Goal: Information Seeking & Learning: Find specific page/section

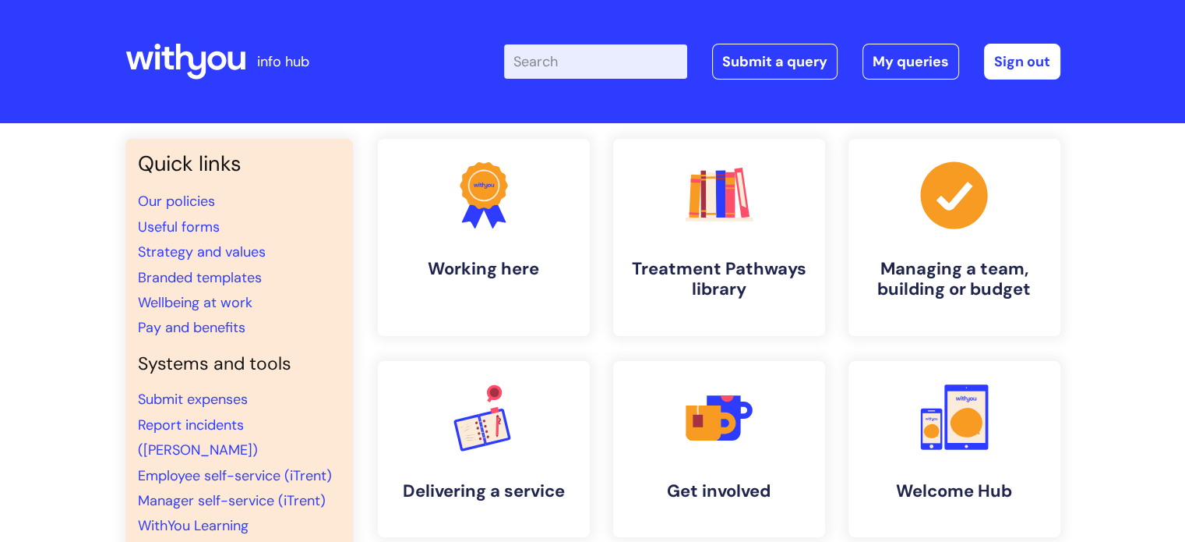
click at [549, 66] on input "Enter your search term here..." at bounding box center [595, 61] width 183 height 34
type input "RAF"
click button "Search" at bounding box center [0, 0] width 0 height 0
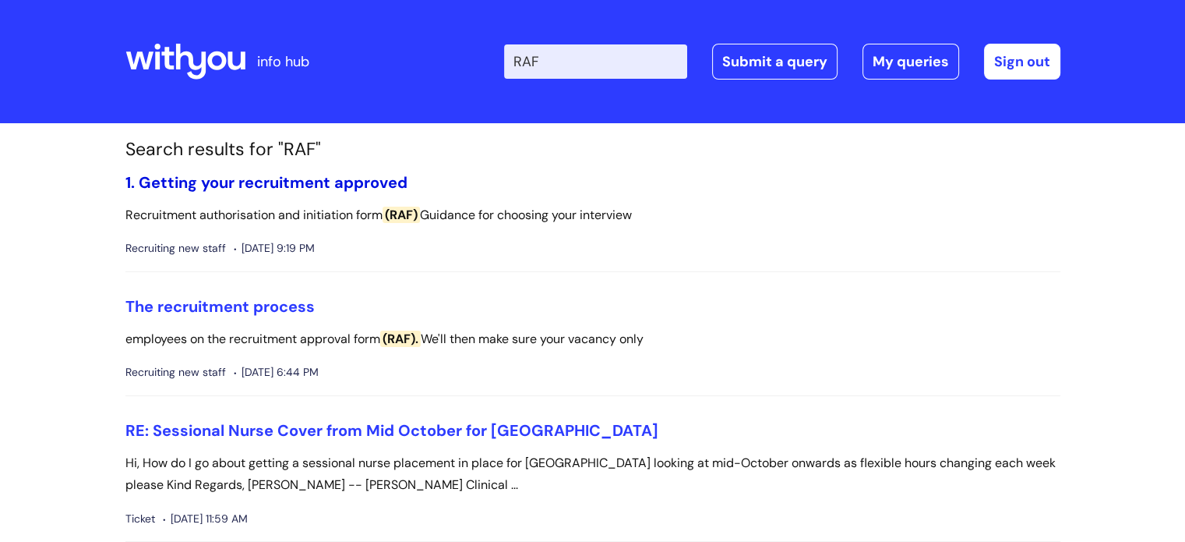
click at [337, 183] on link "1. Getting your recruitment approved" at bounding box center [266, 182] width 282 height 20
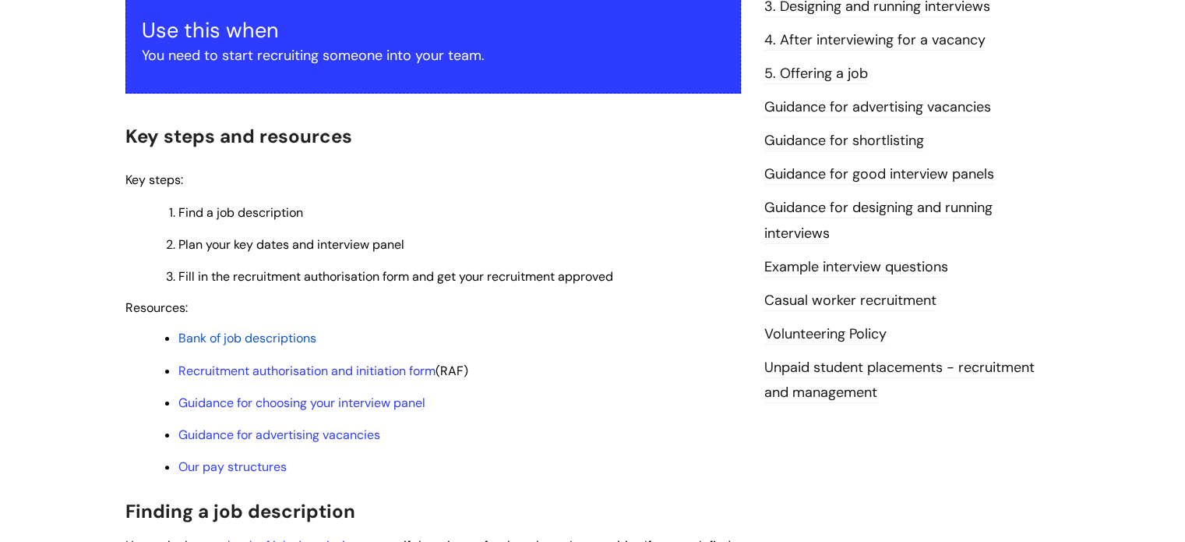
scroll to position [312, 0]
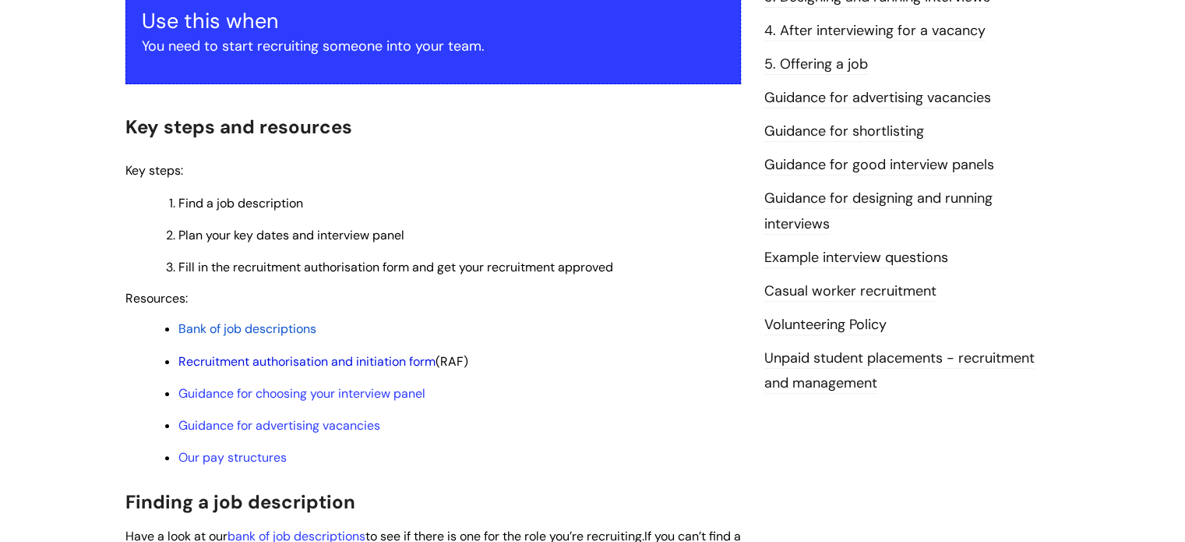
click at [363, 364] on link "Recruitment authorisation and initiation form" at bounding box center [306, 361] width 257 height 16
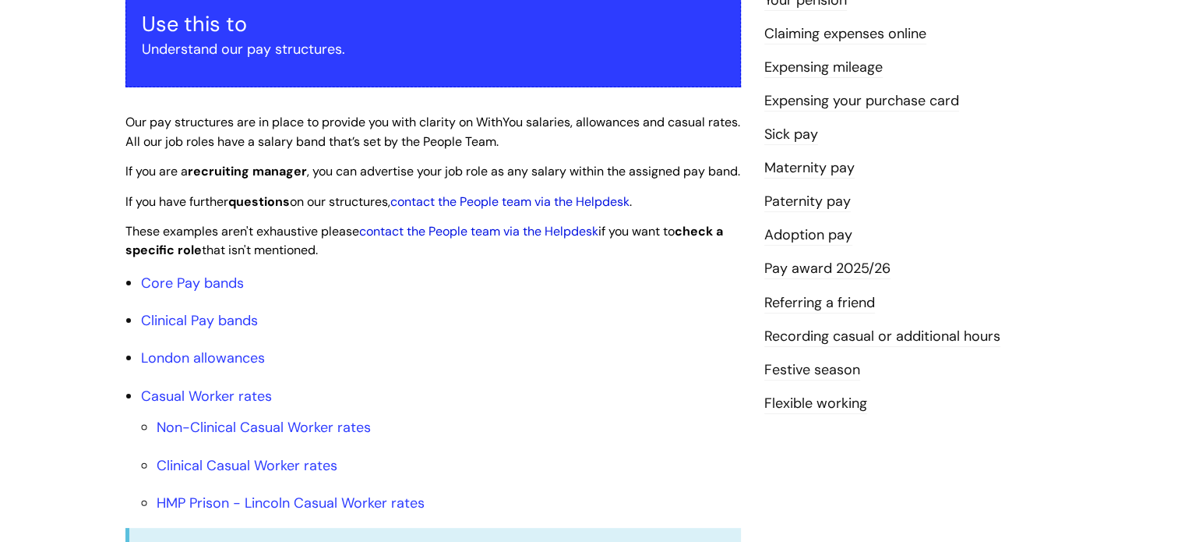
scroll to position [390, 0]
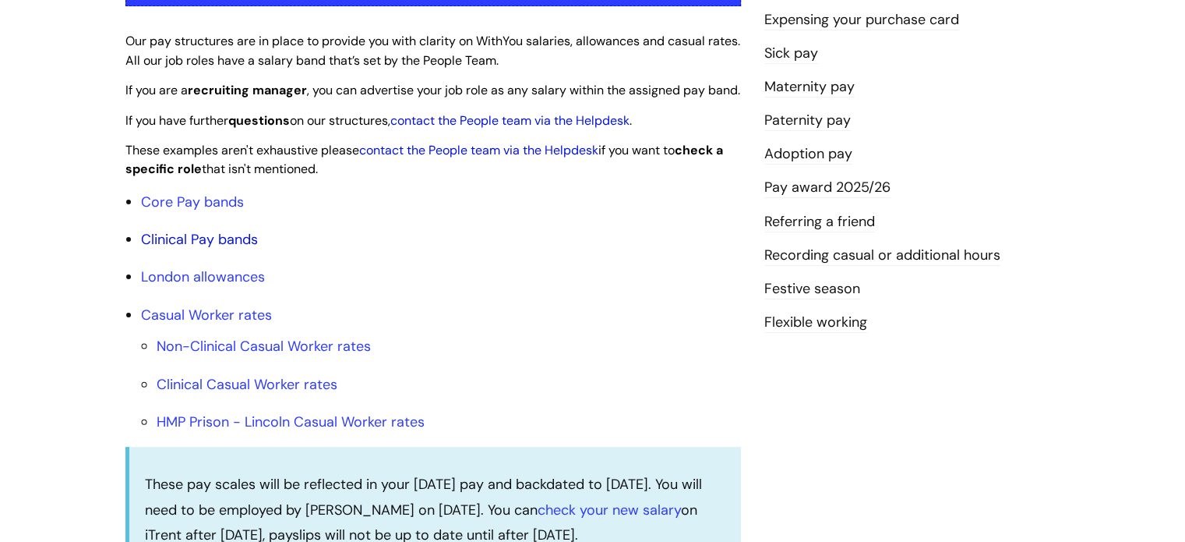
click at [240, 249] on link "Clinical Pay bands" at bounding box center [199, 239] width 117 height 19
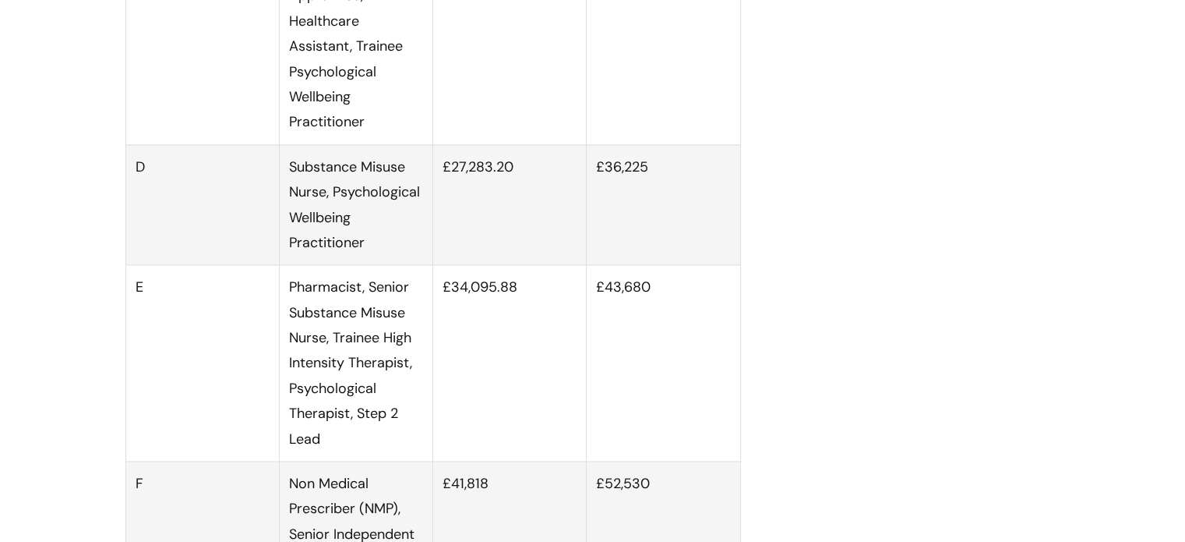
scroll to position [1970, 0]
